Goal: Task Accomplishment & Management: Manage account settings

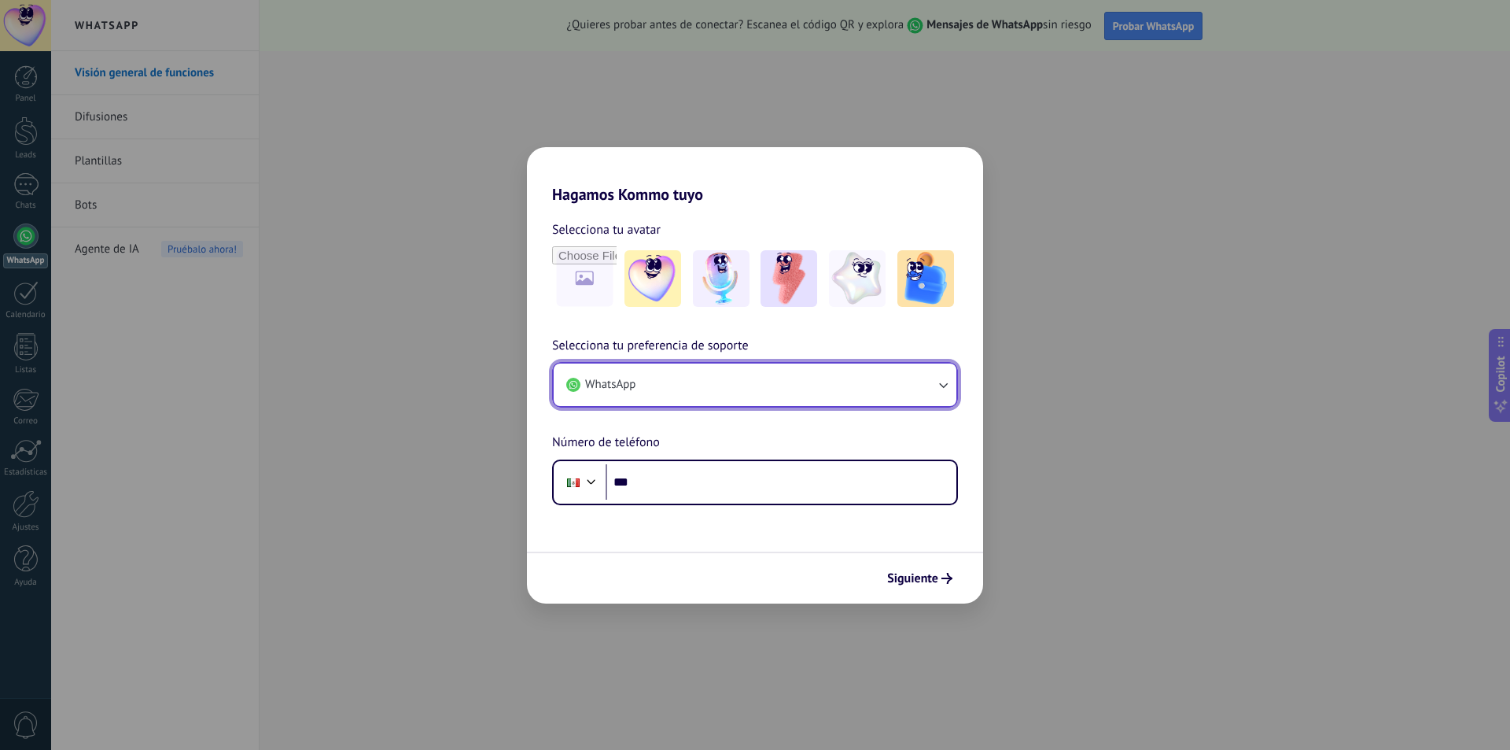
click at [712, 374] on button "WhatsApp" at bounding box center [755, 384] width 403 height 42
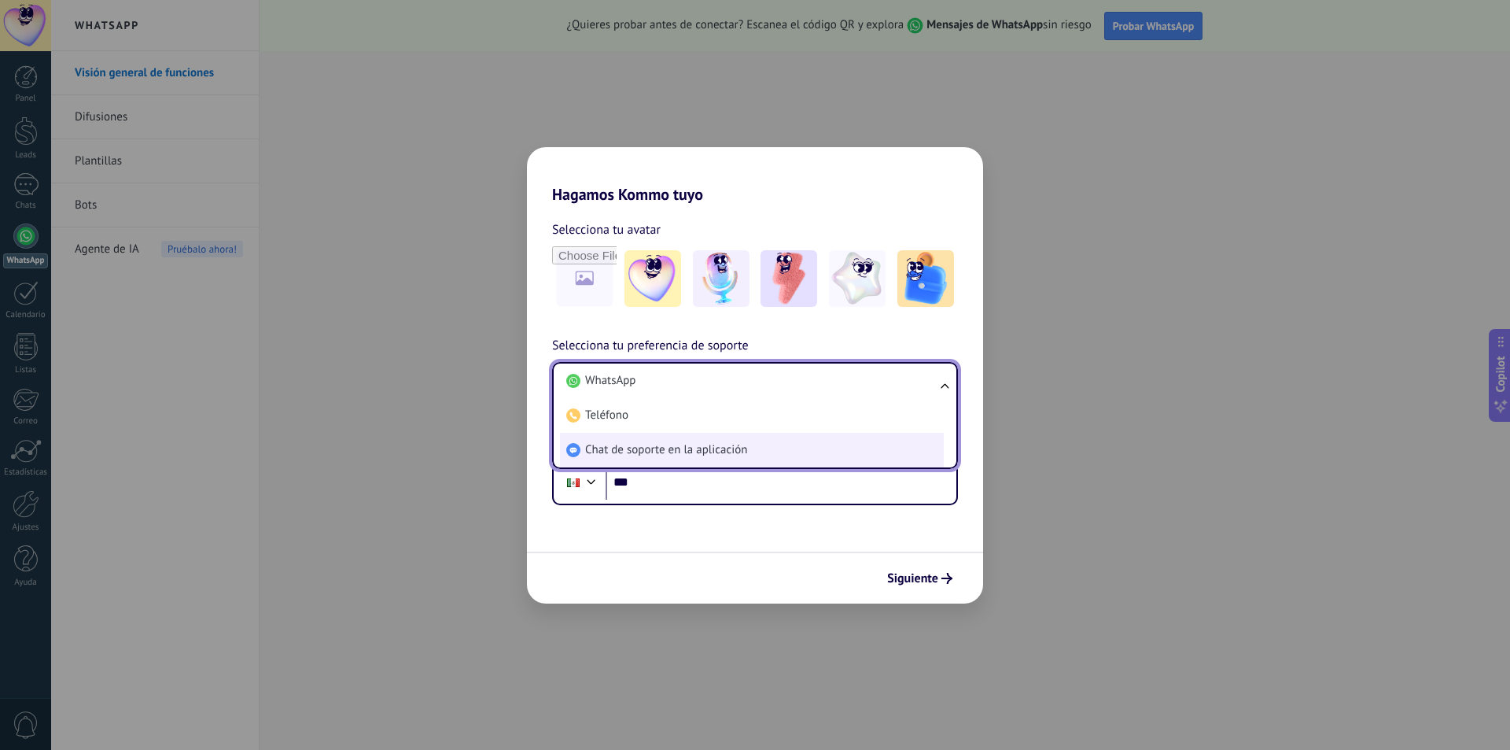
click at [689, 449] on span "Chat de soporte en la aplicación" at bounding box center [666, 450] width 162 height 16
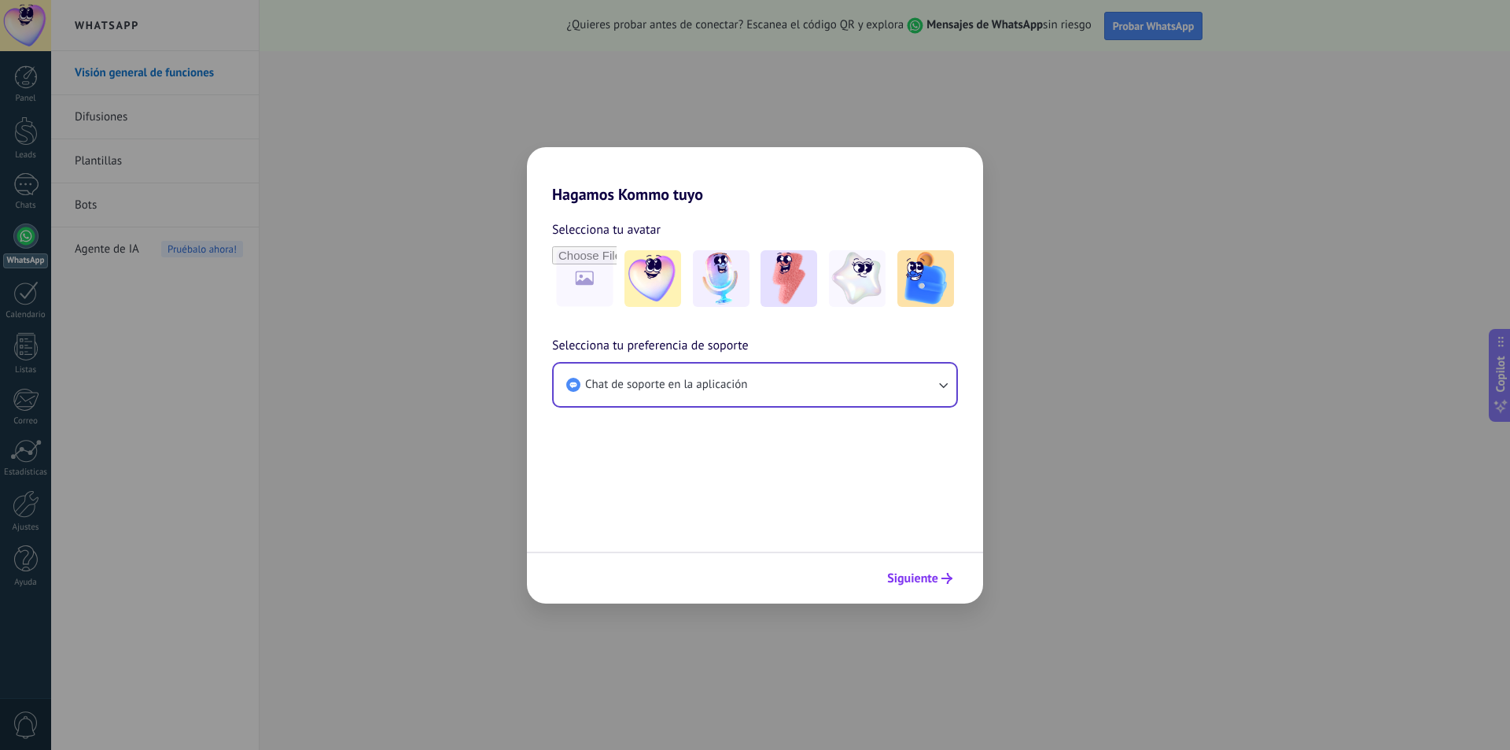
click at [917, 576] on span "Siguiente" at bounding box center [912, 578] width 51 height 11
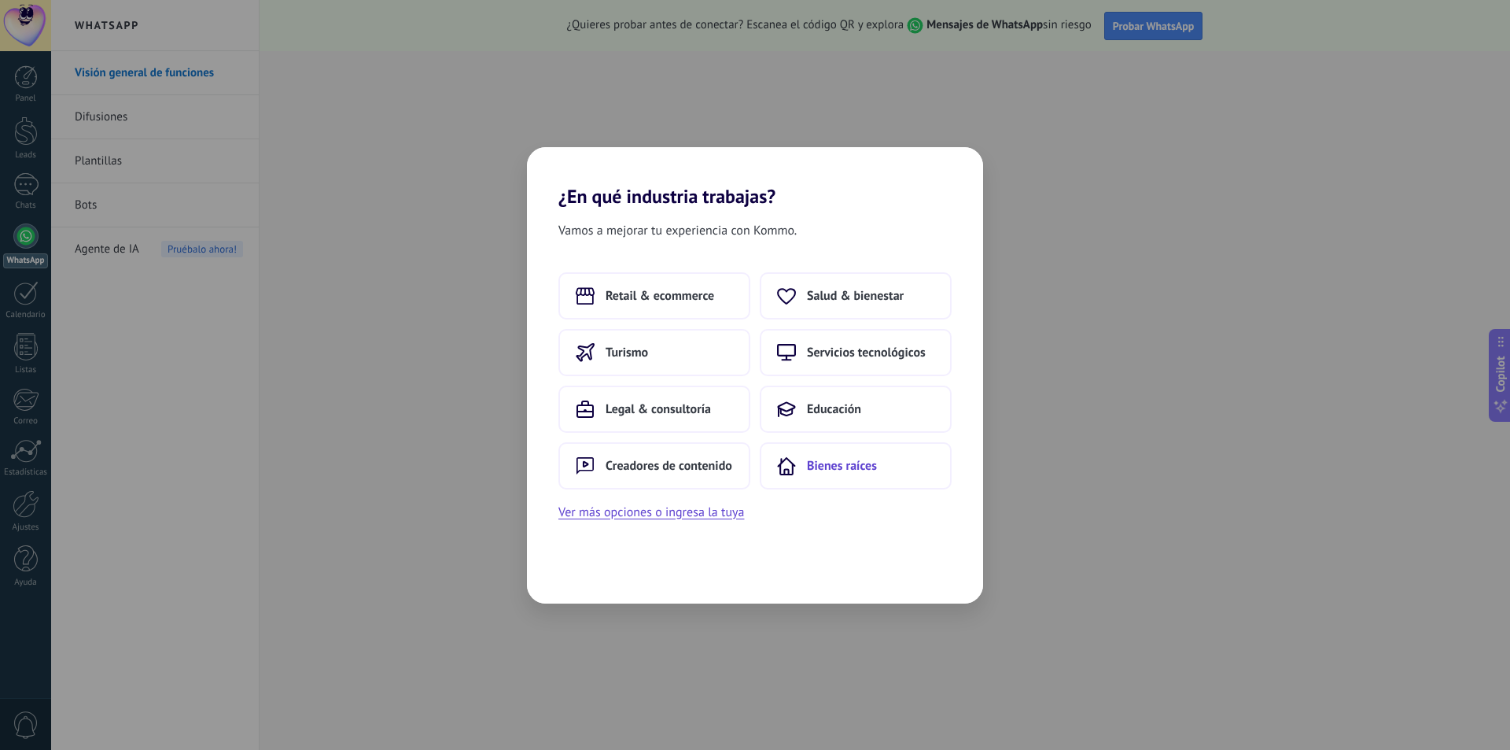
click at [861, 479] on button "Bienes raíces" at bounding box center [856, 465] width 192 height 47
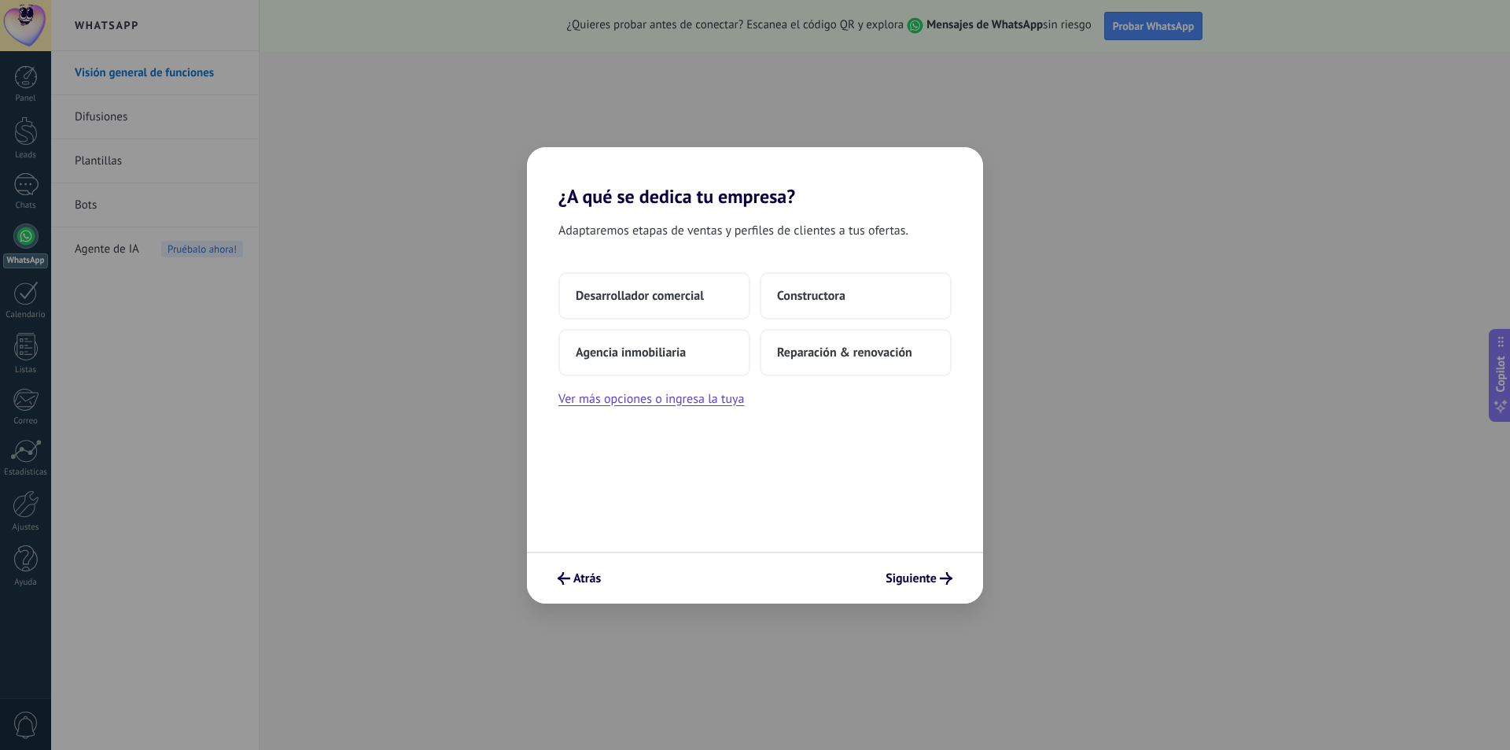
click at [680, 323] on div "Desarrollador comercial Constructora Agencia inmobiliaria Reparación & renovaci…" at bounding box center [754, 324] width 393 height 104
click at [931, 583] on span "Siguiente" at bounding box center [911, 578] width 51 height 11
click at [884, 290] on button "Constructora" at bounding box center [856, 295] width 192 height 47
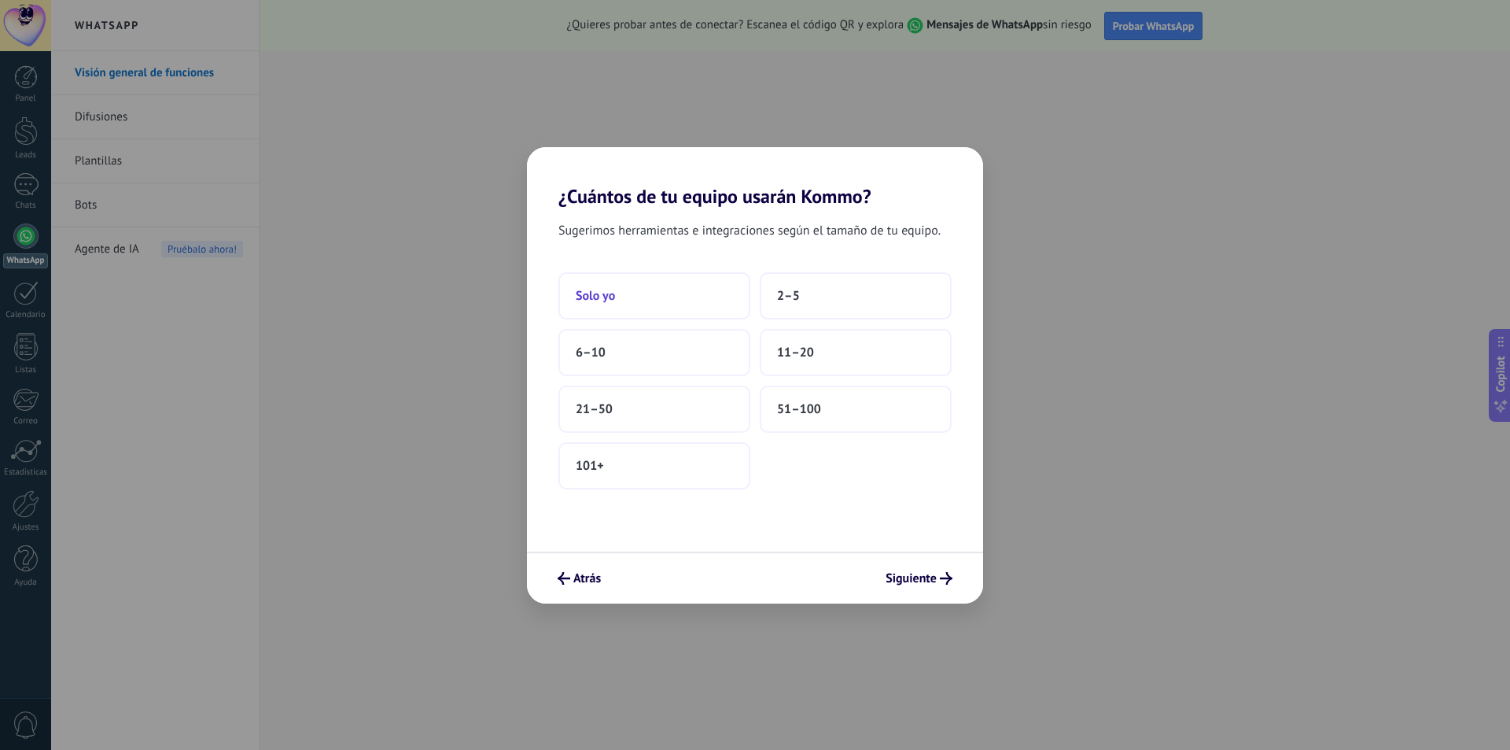
click at [630, 278] on button "Solo yo" at bounding box center [654, 295] width 192 height 47
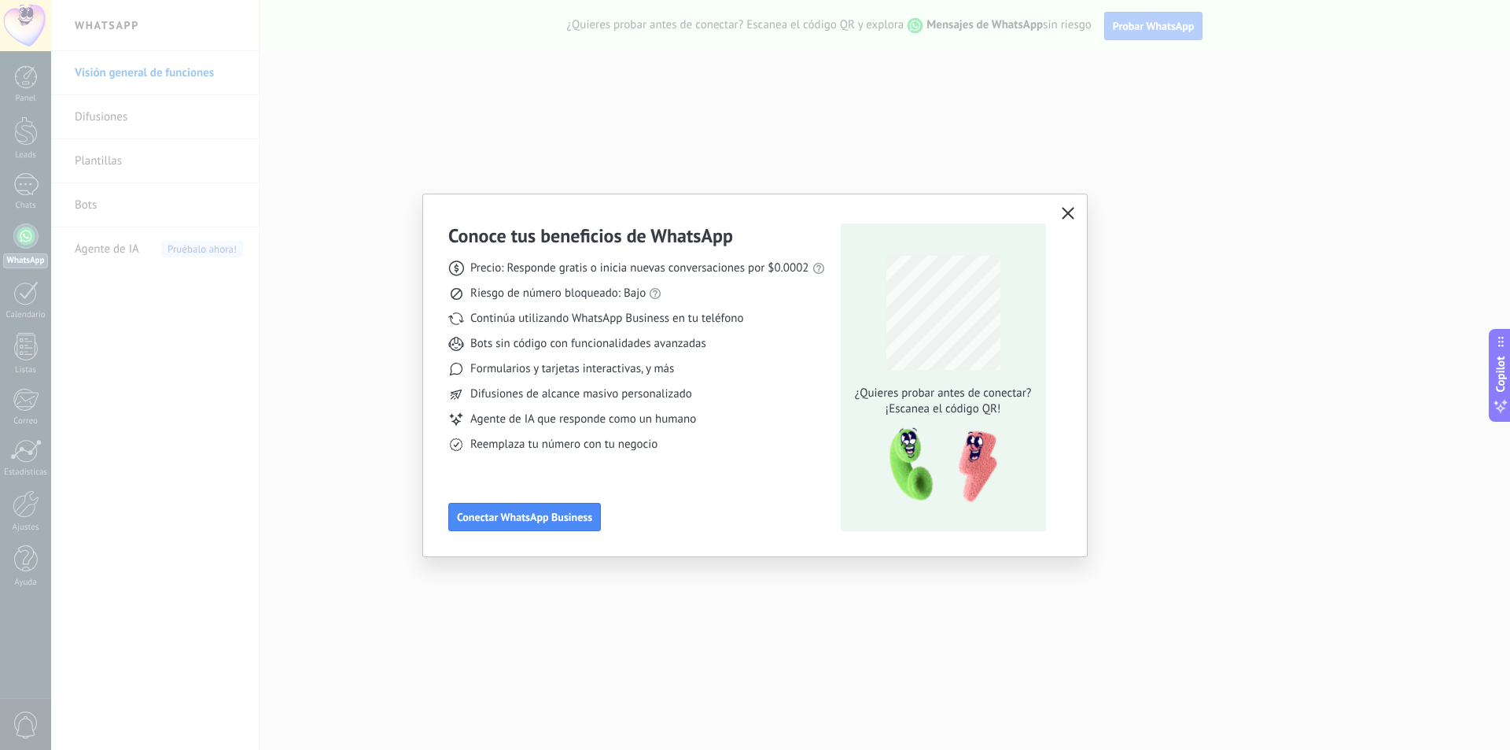
click at [1068, 207] on button "button" at bounding box center [1068, 214] width 20 height 22
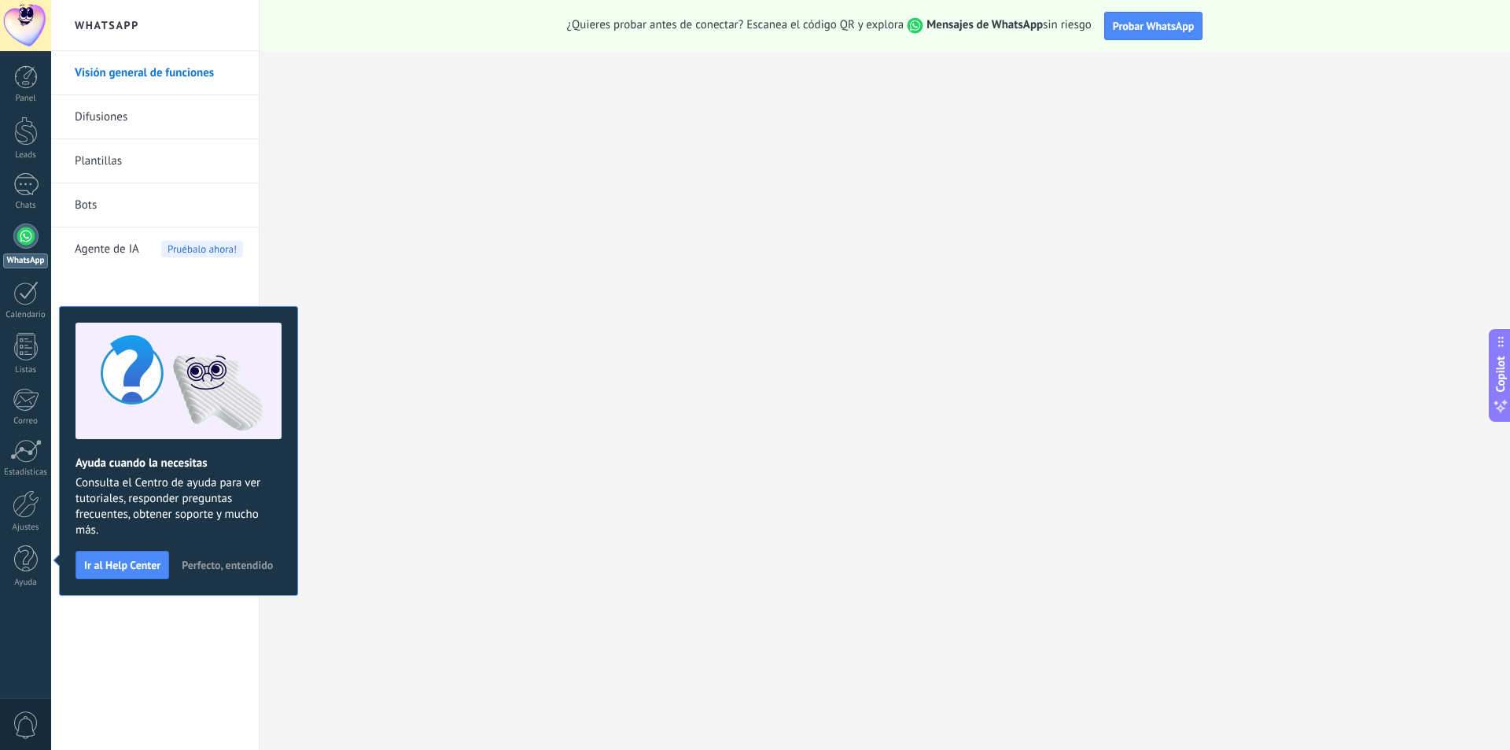
click at [0, 36] on div at bounding box center [25, 25] width 51 height 51
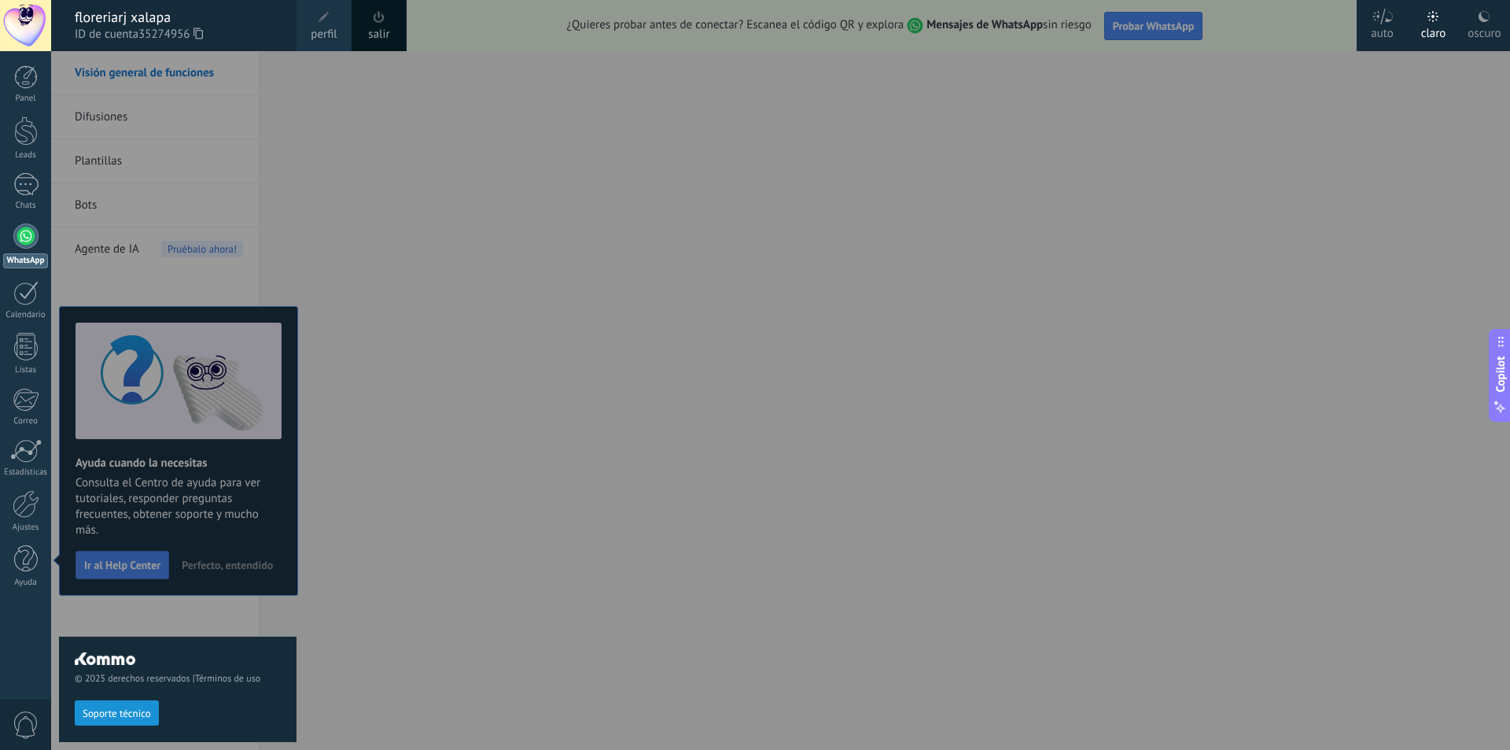
click at [319, 24] on span at bounding box center [323, 17] width 17 height 17
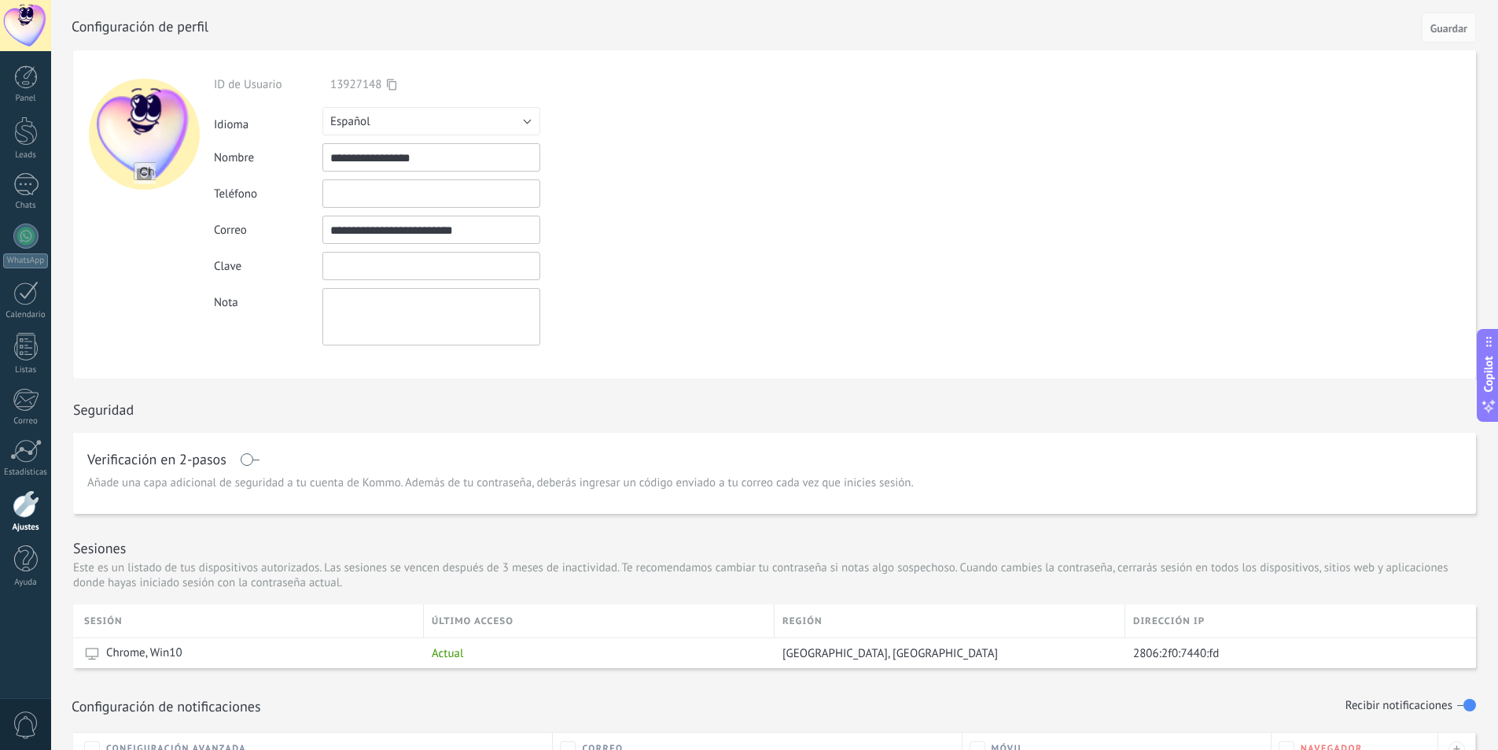
click at [389, 266] on div "**********" at bounding box center [468, 211] width 508 height 268
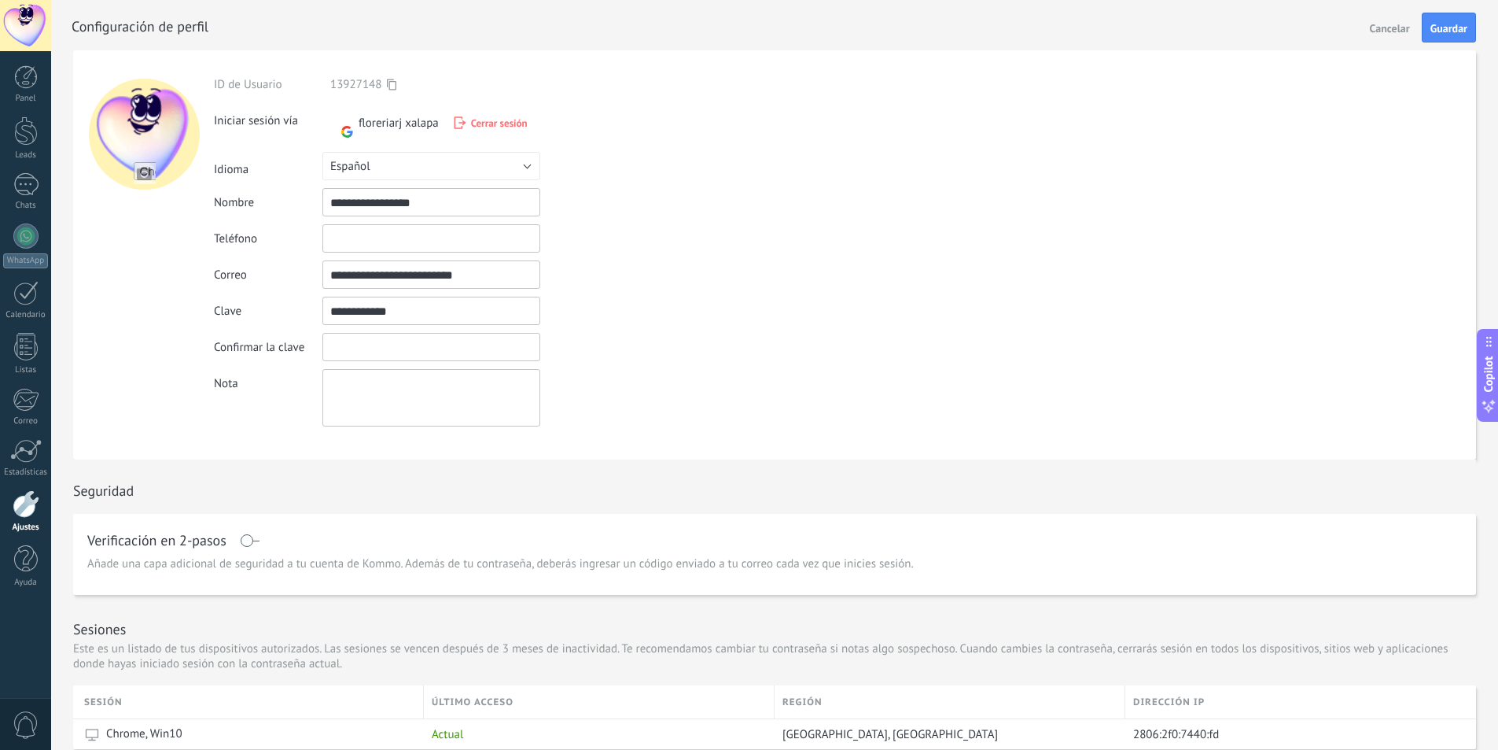
type input "**********"
click at [1465, 42] on div at bounding box center [792, 25] width 1441 height 50
click at [1460, 30] on span "Guardar" at bounding box center [1449, 28] width 37 height 11
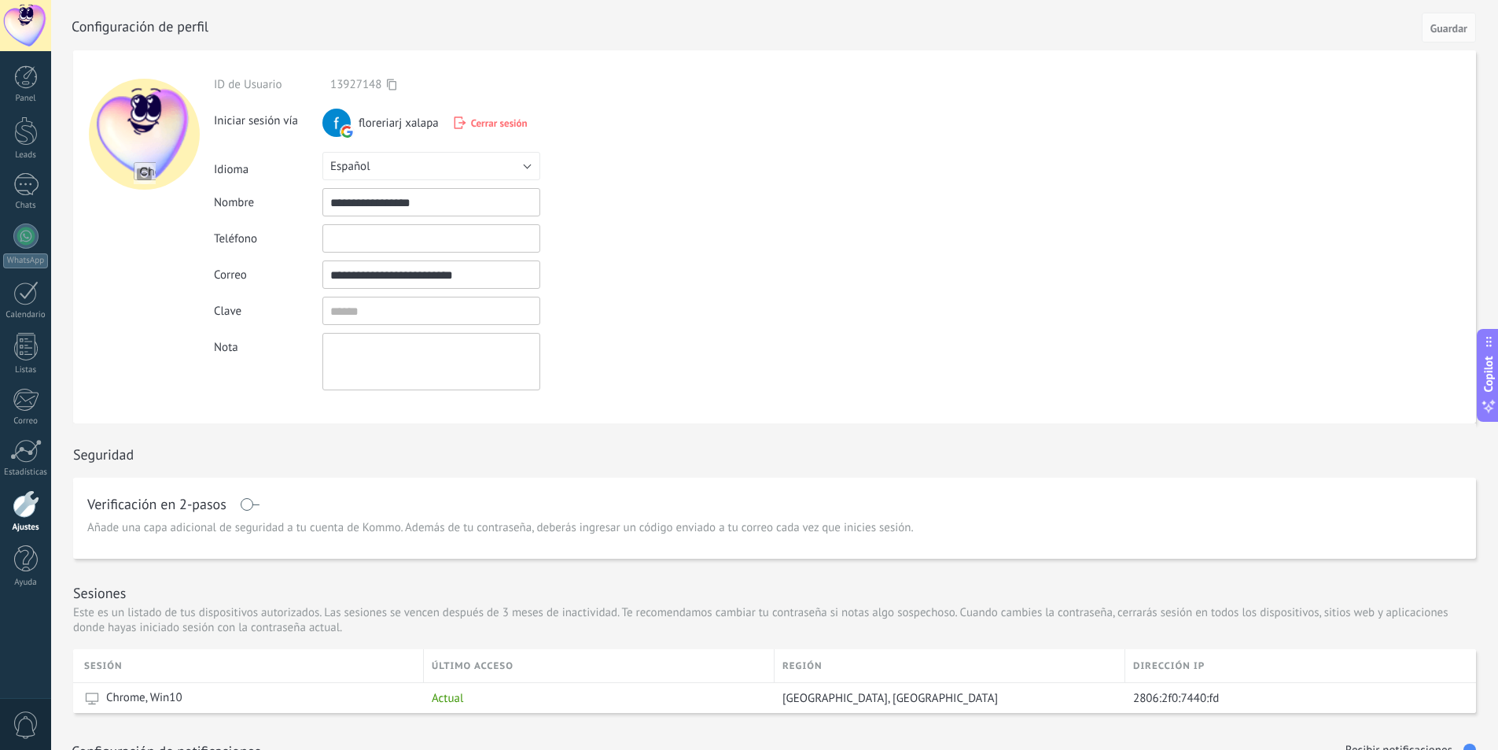
click at [477, 285] on input "**********" at bounding box center [432, 274] width 218 height 28
